Goal: Information Seeking & Learning: Learn about a topic

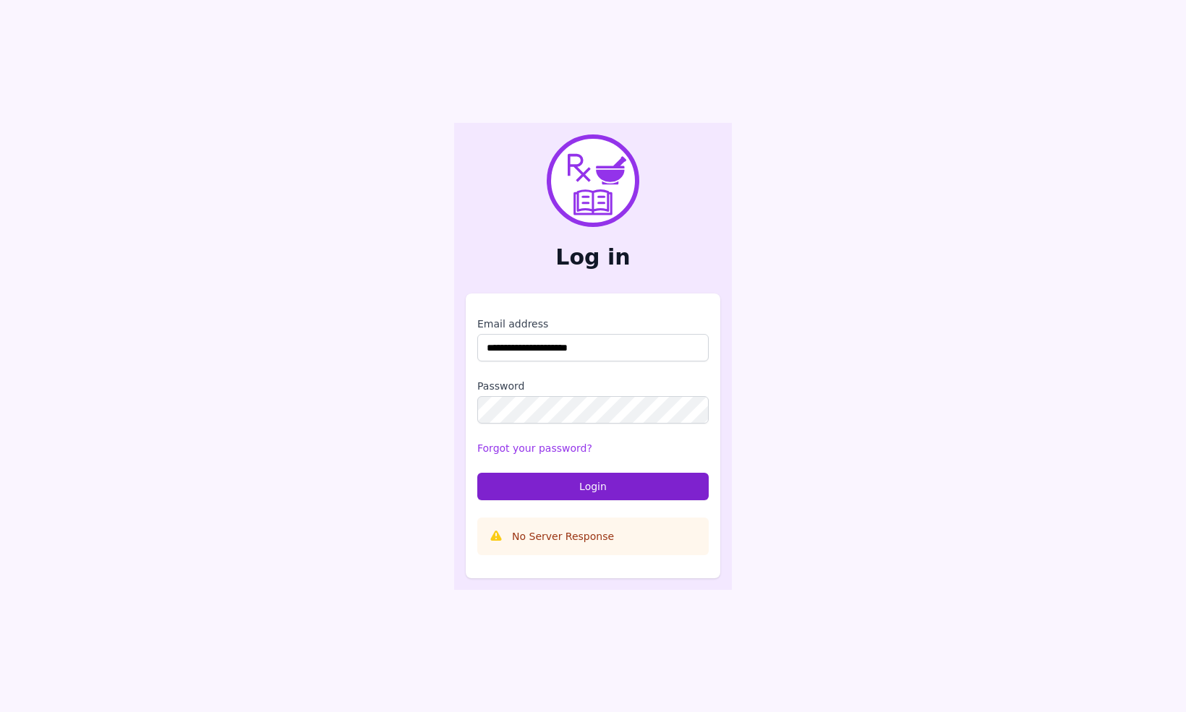
click at [571, 495] on button "Login" at bounding box center [592, 486] width 231 height 27
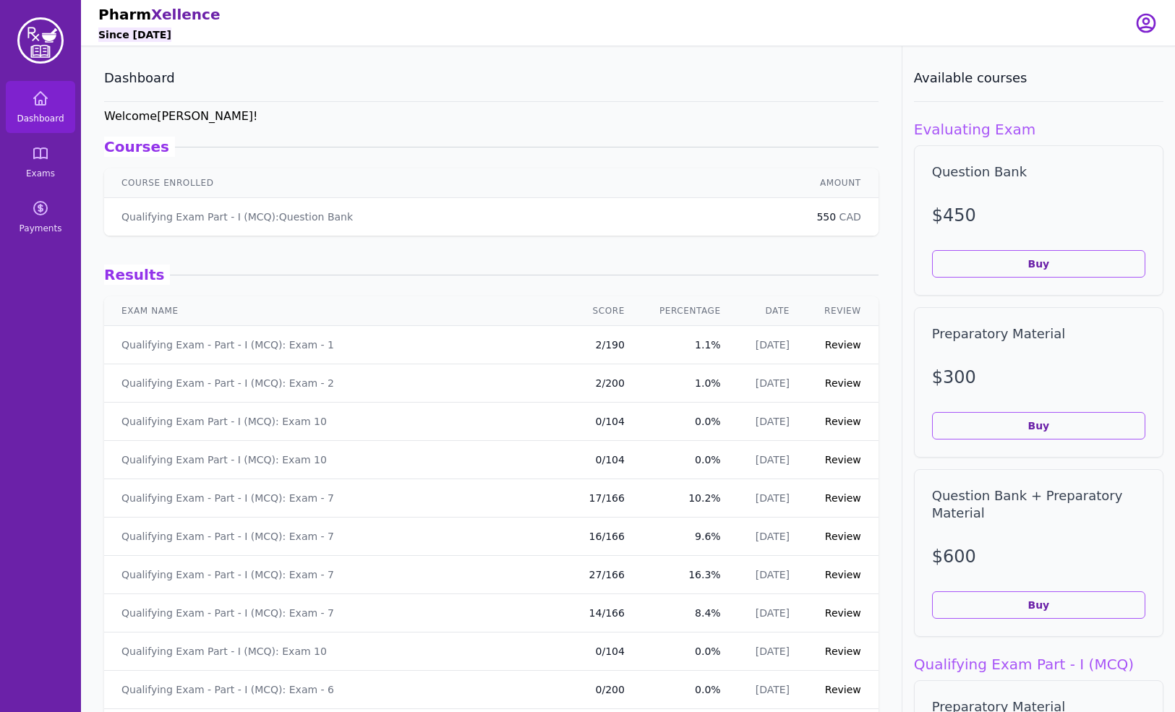
scroll to position [412, 0]
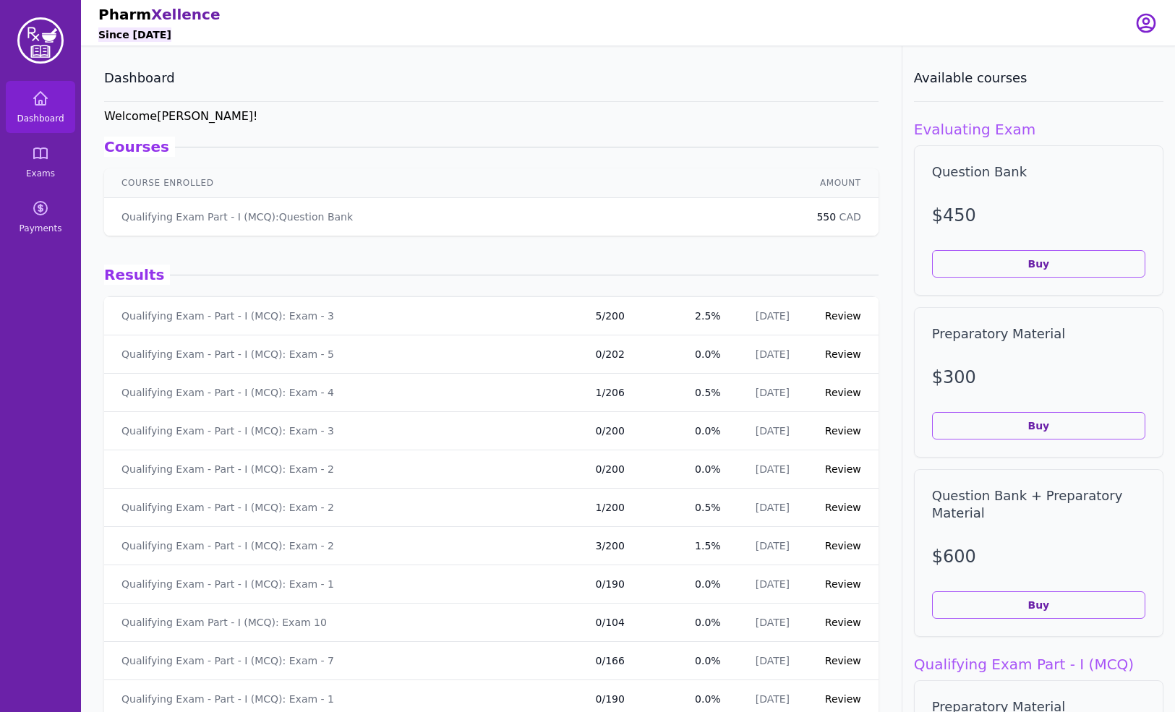
click at [835, 317] on link "Review" at bounding box center [843, 316] width 36 height 12
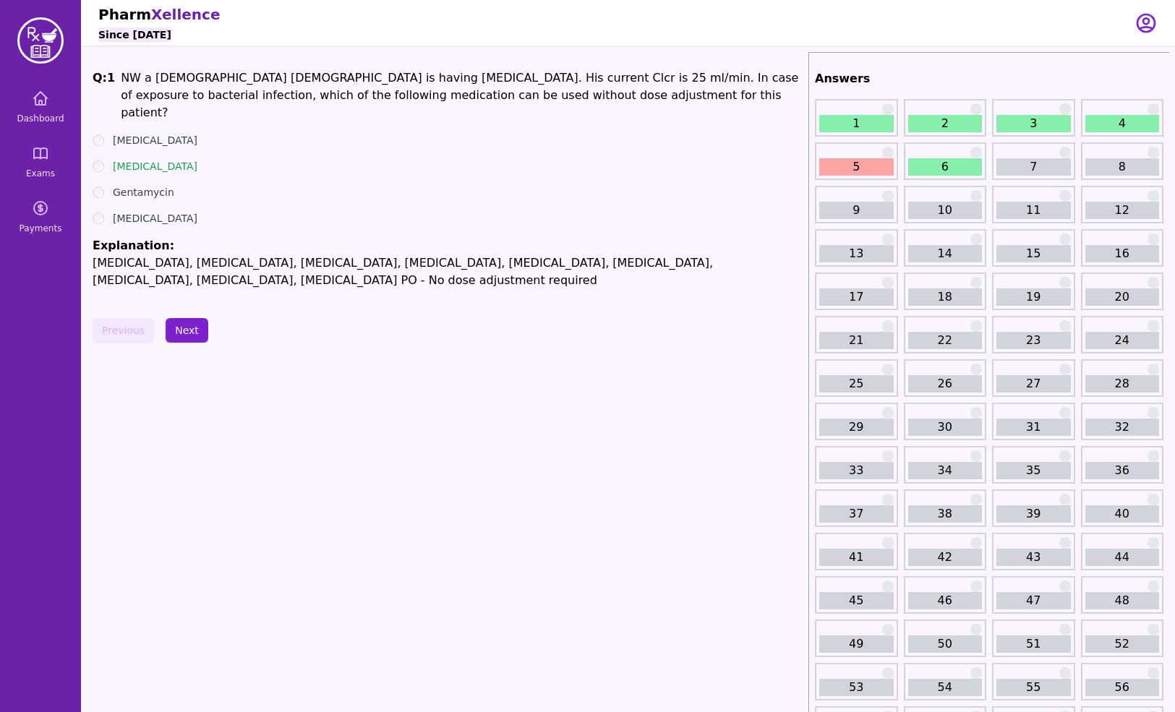
click at [187, 335] on button "Next" at bounding box center [187, 330] width 43 height 25
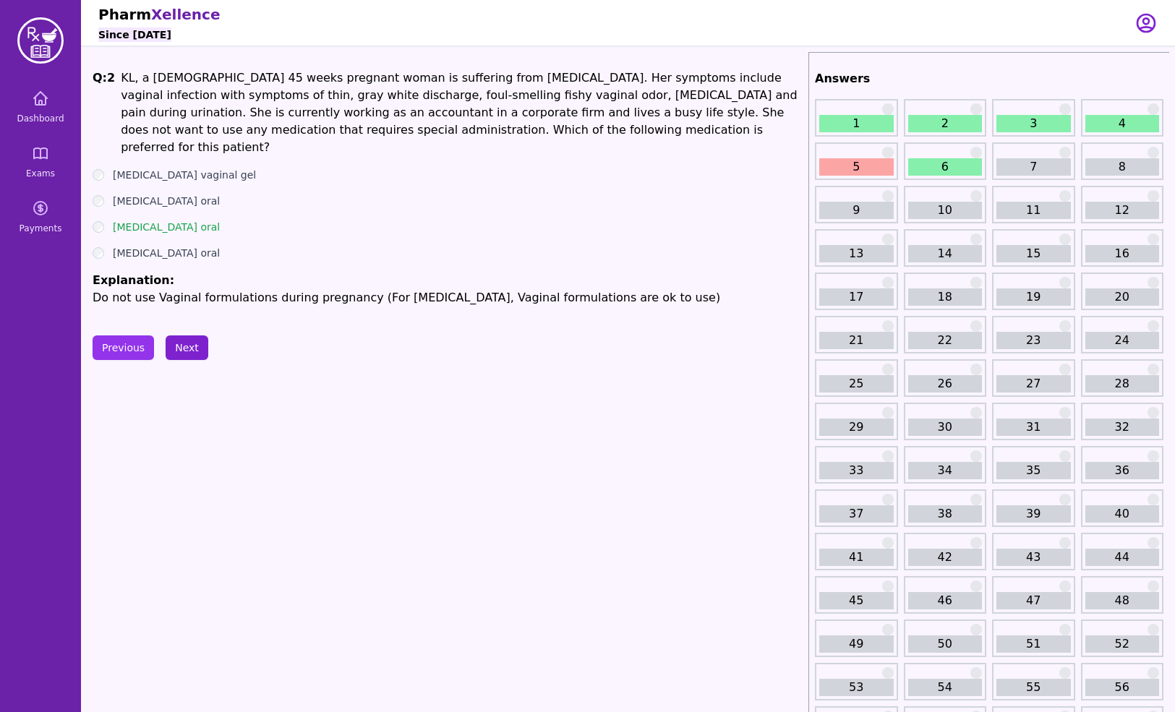
click at [187, 335] on button "Next" at bounding box center [187, 347] width 43 height 25
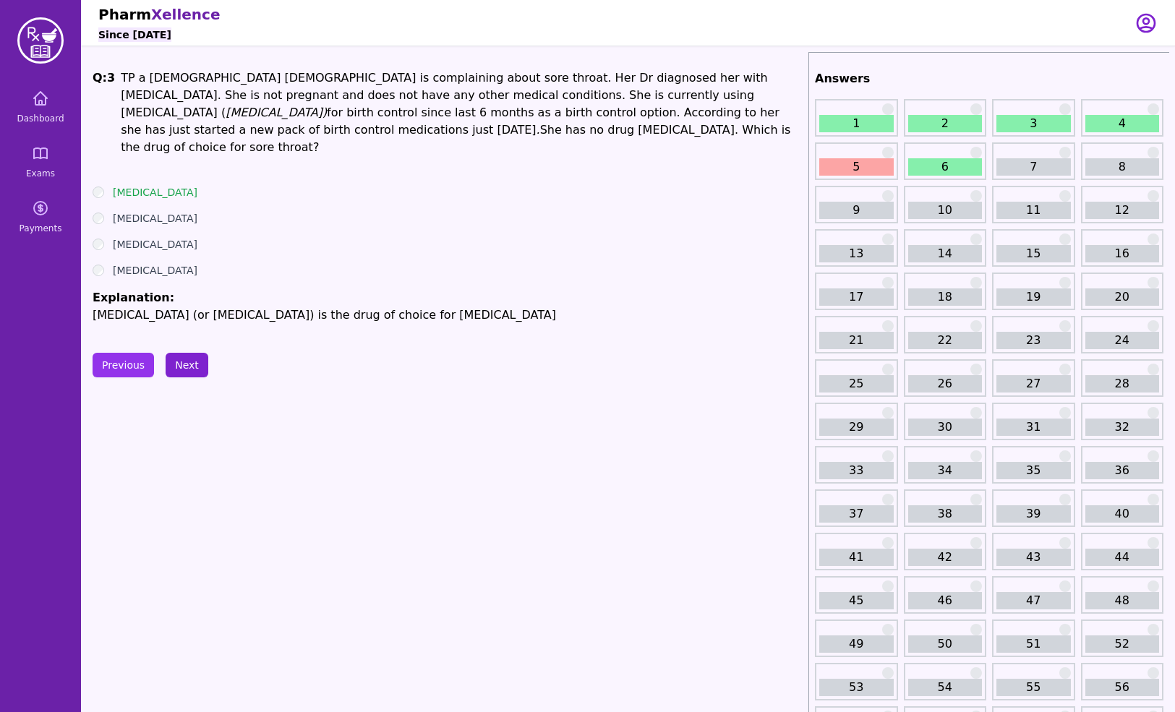
click at [187, 353] on button "Next" at bounding box center [187, 365] width 43 height 25
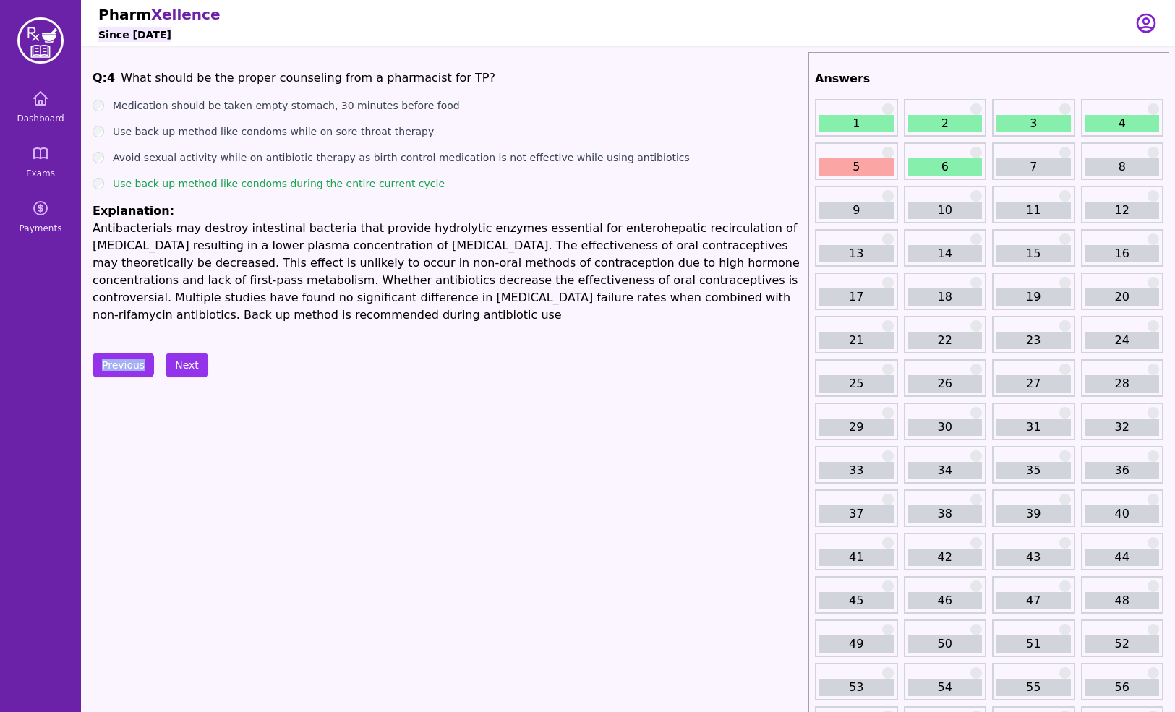
click at [189, 359] on button "Next" at bounding box center [187, 365] width 43 height 25
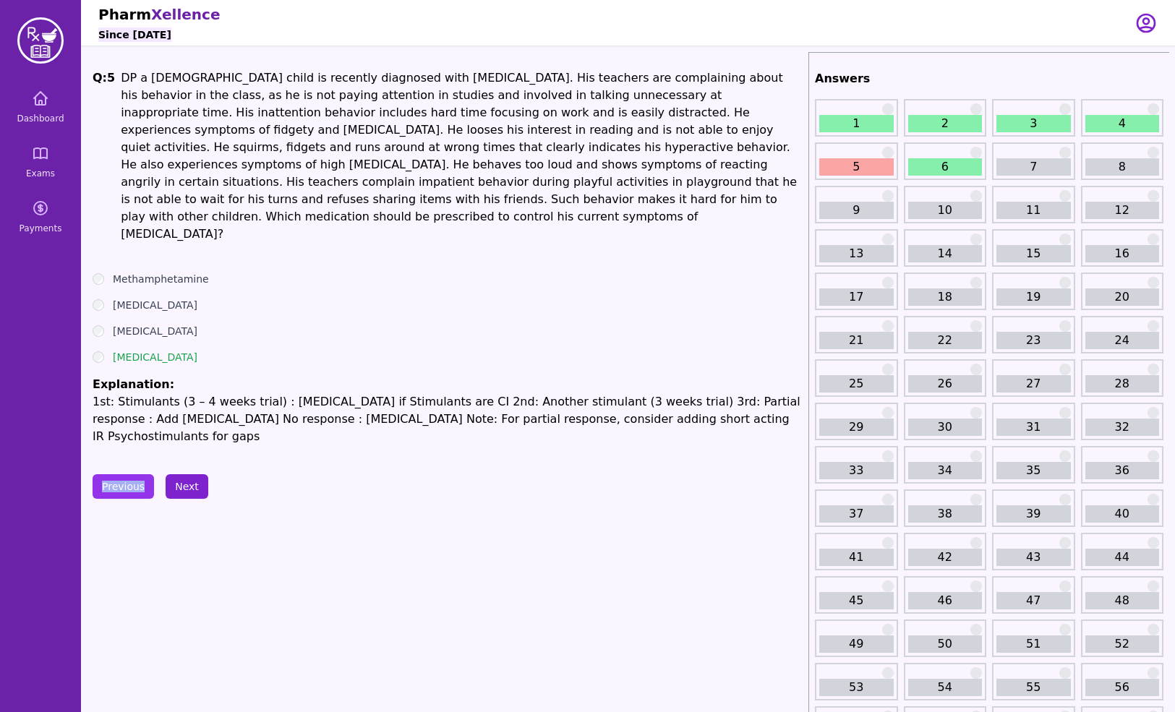
click at [189, 393] on p "1st: Stimulants (3 – 4 weeks trial) : [MEDICAL_DATA] if Stimulants are CI 2nd: …" at bounding box center [448, 419] width 710 height 52
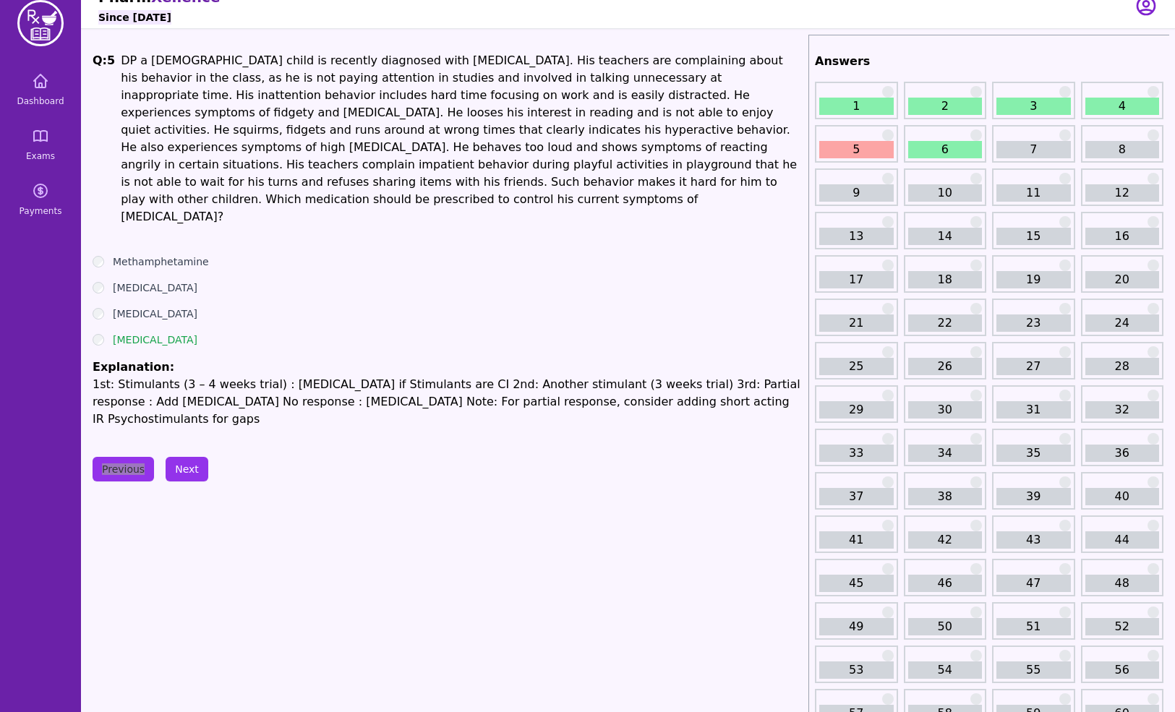
scroll to position [20, 0]
